Goal: Check status: Check status

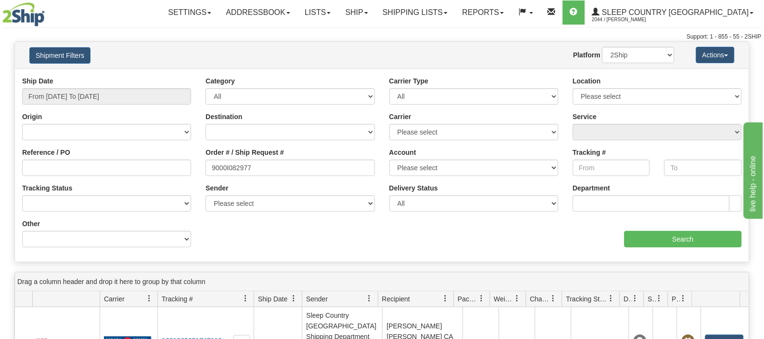
type input "9000I082977"
click at [79, 93] on input "From [DATE] To [DATE]" at bounding box center [106, 96] width 169 height 16
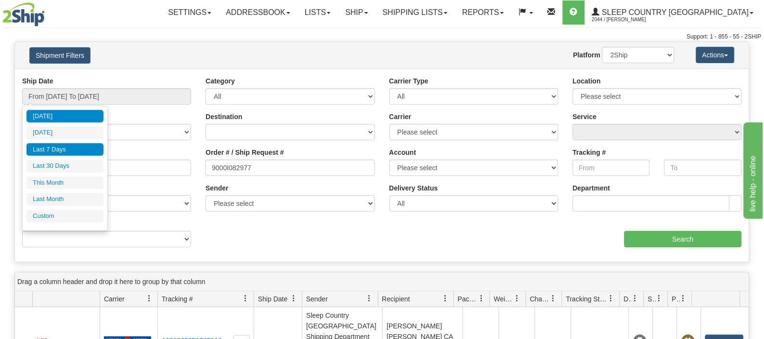
click at [65, 147] on li "Last 7 Days" at bounding box center [64, 149] width 77 height 13
type input "From [DATE] To [DATE]"
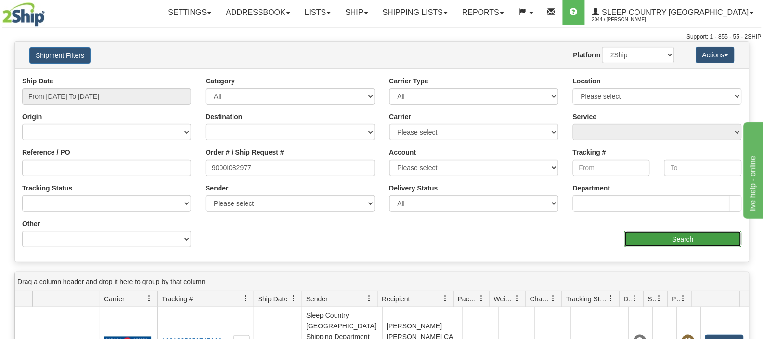
click at [646, 240] on input "Search" at bounding box center [683, 239] width 117 height 16
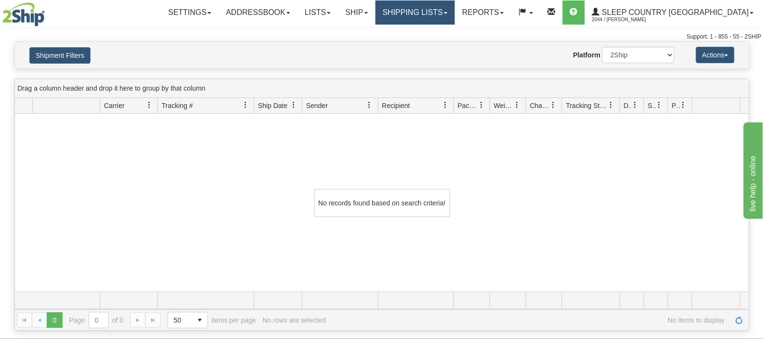
drag, startPoint x: 446, startPoint y: 15, endPoint x: 448, endPoint y: 25, distance: 9.9
click at [446, 15] on link "Shipping lists" at bounding box center [415, 12] width 79 height 24
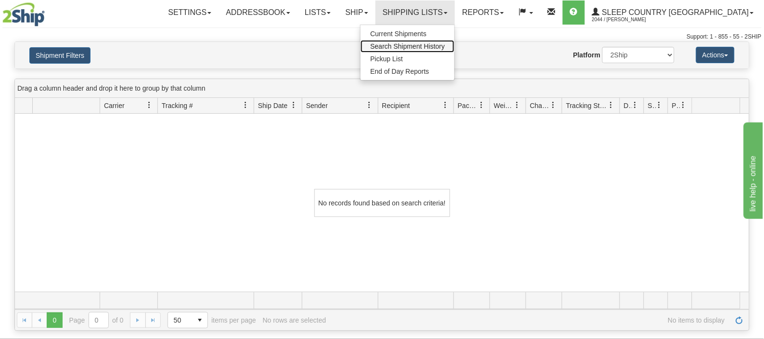
click at [445, 45] on span "Search Shipment History" at bounding box center [407, 46] width 75 height 8
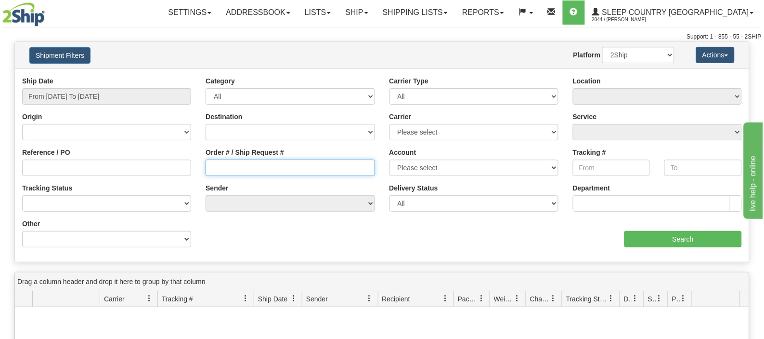
click at [263, 169] on input "Order # / Ship Request #" at bounding box center [290, 167] width 169 height 16
paste input "9000I082977"
type input "9000I082977"
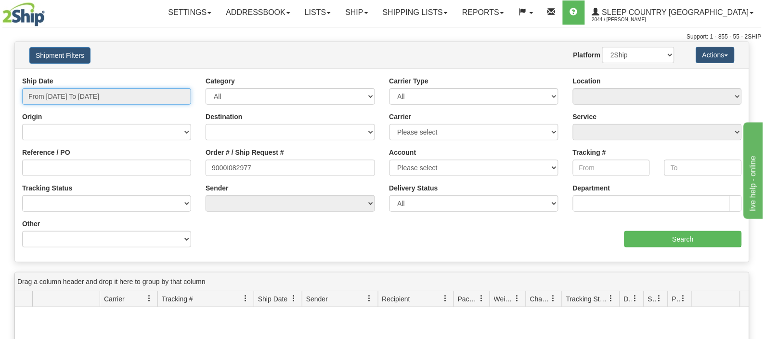
click at [102, 97] on input "From [DATE] To [DATE]" at bounding box center [106, 96] width 169 height 16
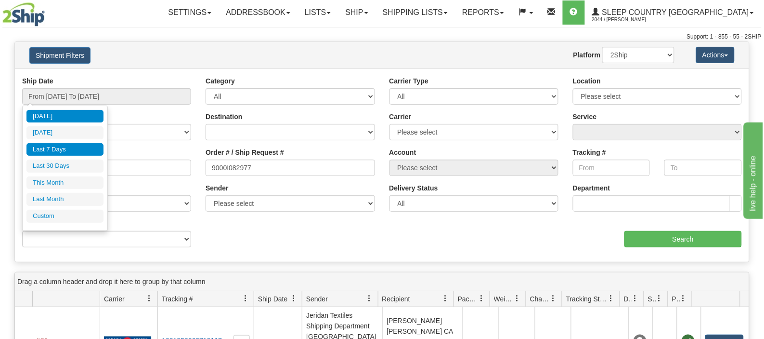
click at [55, 146] on li "Last 7 Days" at bounding box center [64, 149] width 77 height 13
type input "From [DATE] To [DATE]"
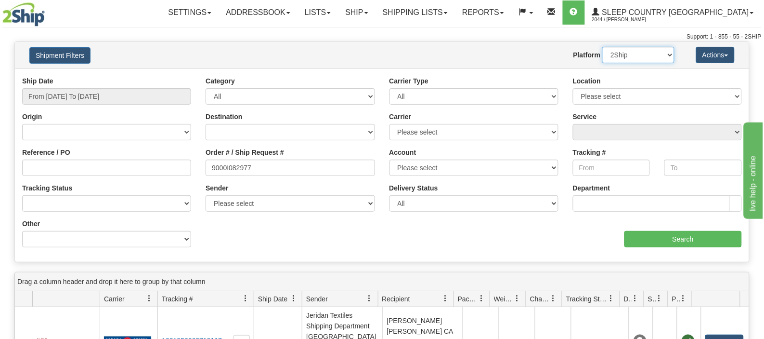
click at [638, 57] on select "2Ship Imported" at bounding box center [638, 55] width 72 height 16
select select "1"
click at [603, 47] on select "2Ship Imported" at bounding box center [638, 55] width 72 height 16
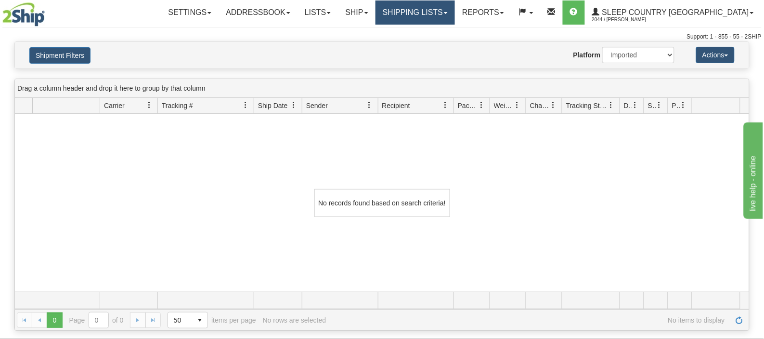
click at [455, 12] on link "Shipping lists" at bounding box center [415, 12] width 79 height 24
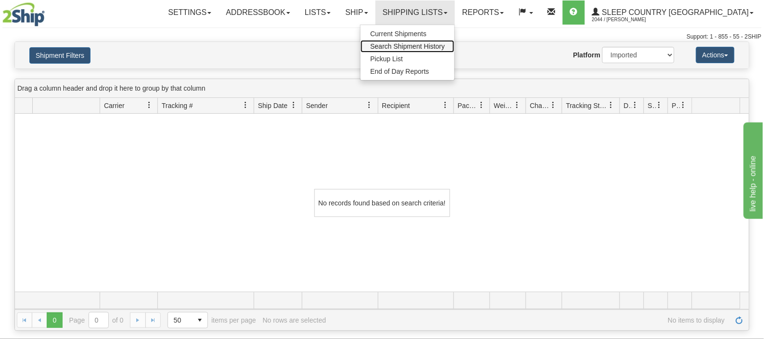
click at [445, 46] on span "Search Shipment History" at bounding box center [407, 46] width 75 height 8
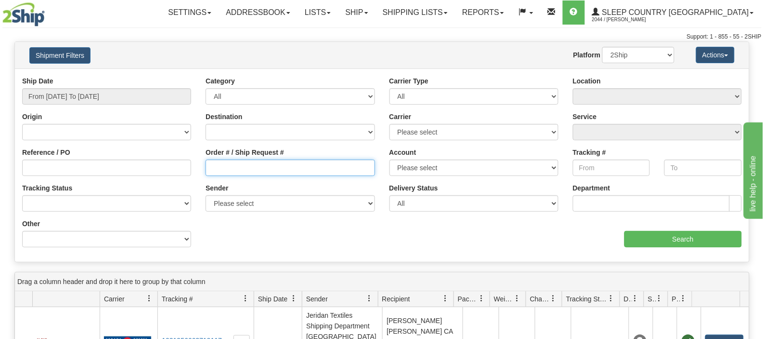
click at [224, 164] on input "Order # / Ship Request #" at bounding box center [290, 167] width 169 height 16
paste input "9000I082977"
type input "9000I082977"
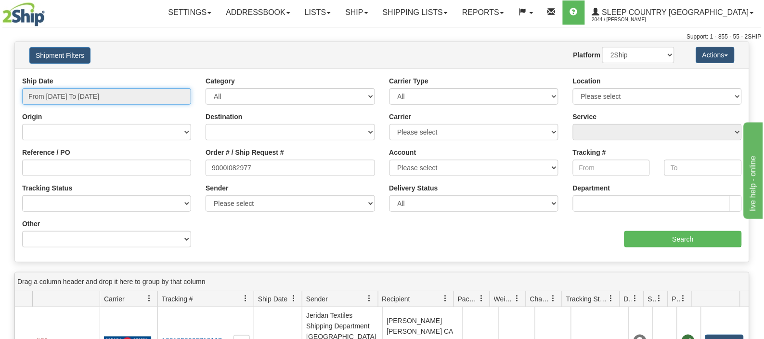
click at [117, 98] on input "From [DATE] To [DATE]" at bounding box center [106, 96] width 169 height 16
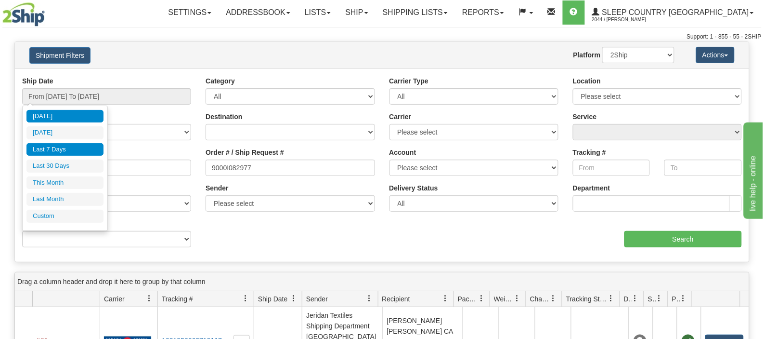
click at [57, 147] on li "Last 7 Days" at bounding box center [64, 149] width 77 height 13
type input "From [DATE] To [DATE]"
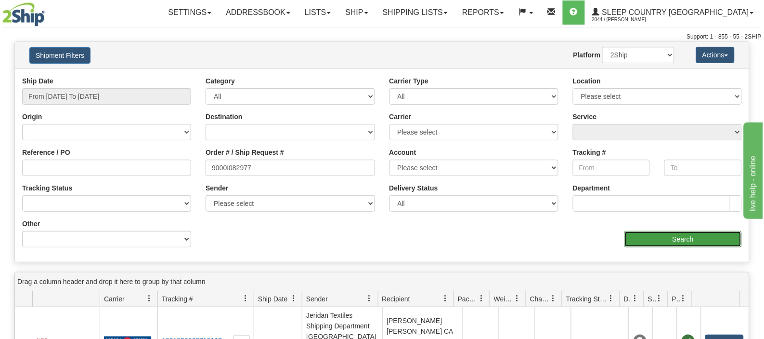
click at [639, 241] on input "Search" at bounding box center [683, 239] width 117 height 16
